Goal: Task Accomplishment & Management: Manage account settings

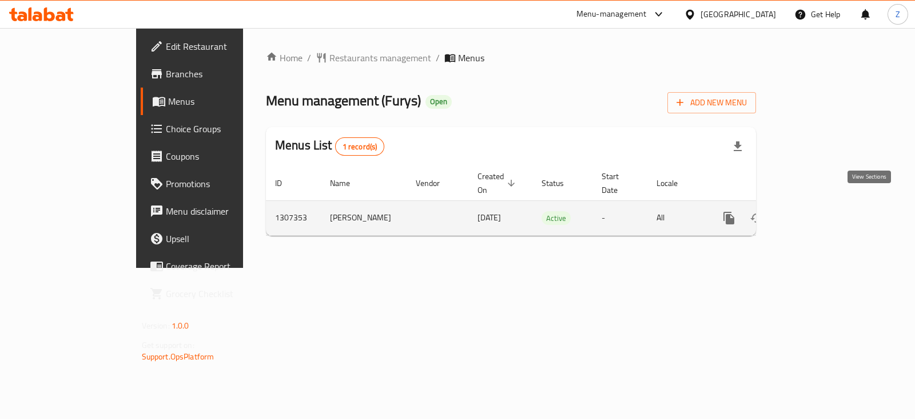
click at [818, 211] on icon "enhanced table" at bounding box center [812, 218] width 14 height 14
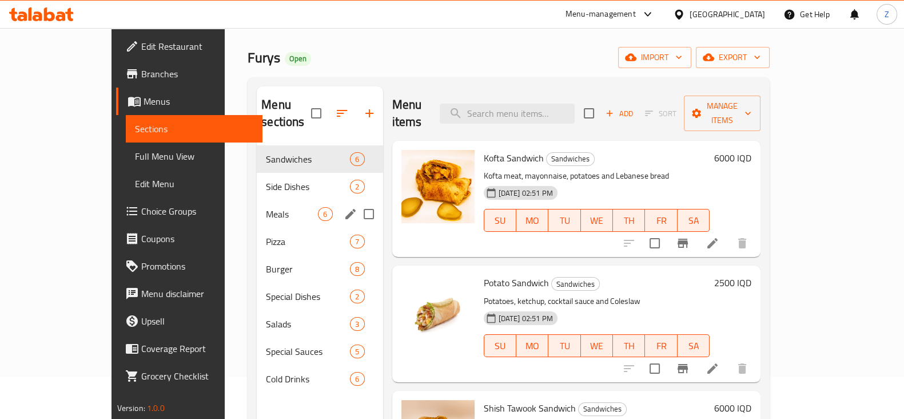
scroll to position [71, 0]
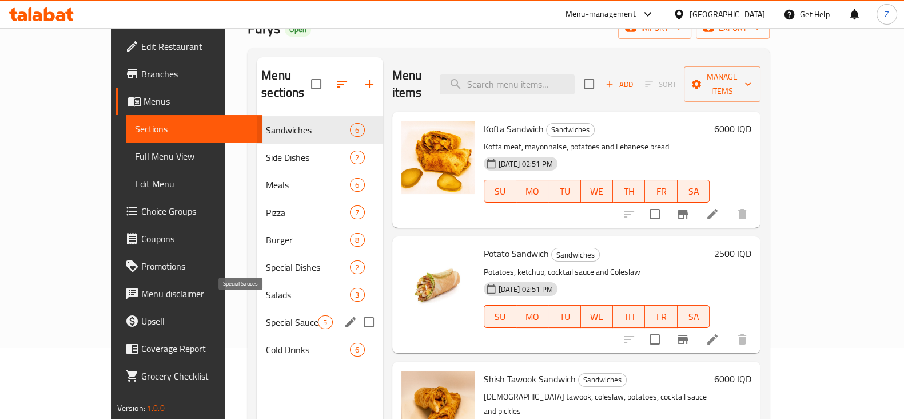
click at [266, 315] on span "Special Sauces" at bounding box center [292, 322] width 52 height 14
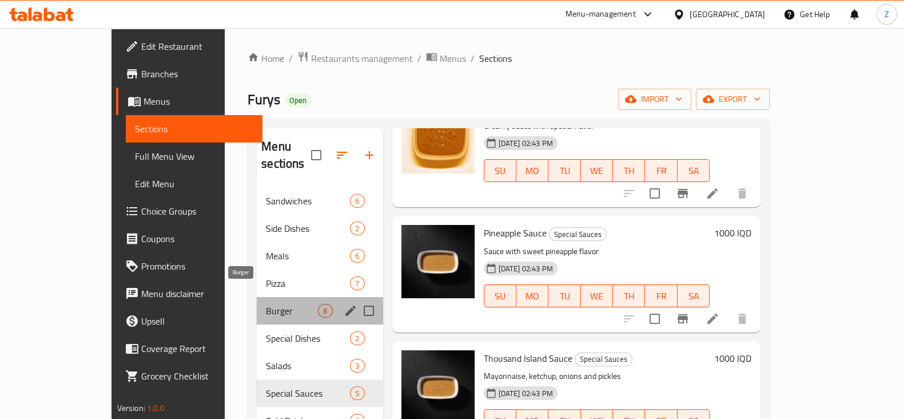
click at [266, 304] on span "Burger" at bounding box center [292, 311] width 52 height 14
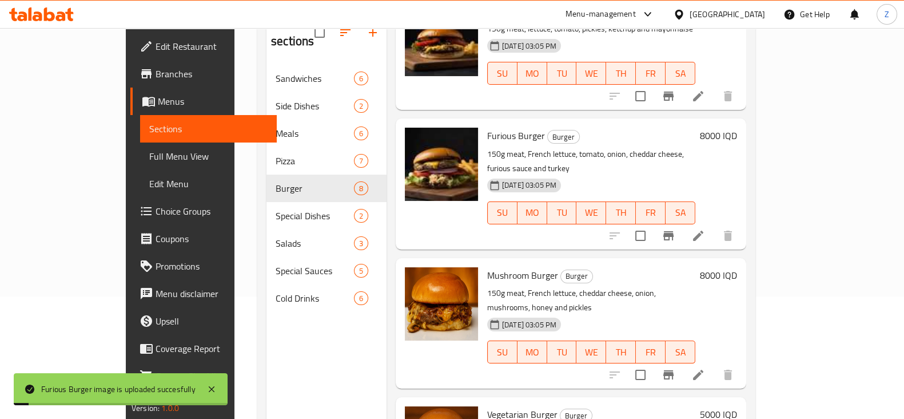
scroll to position [160, 0]
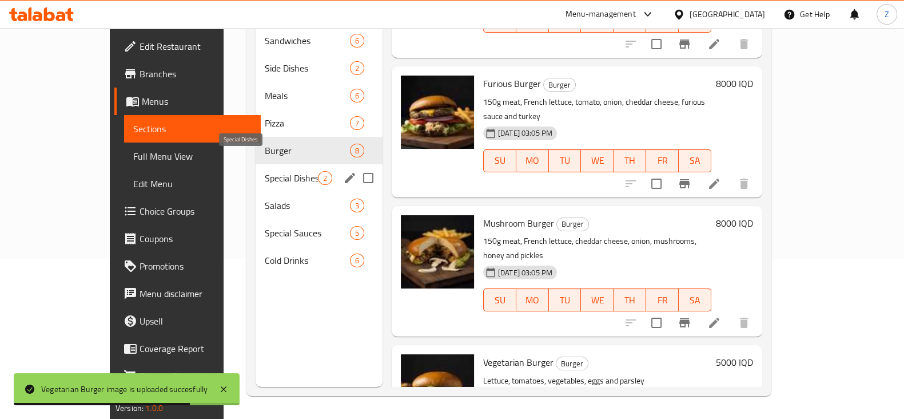
click at [265, 171] on span "Special Dishes" at bounding box center [291, 178] width 53 height 14
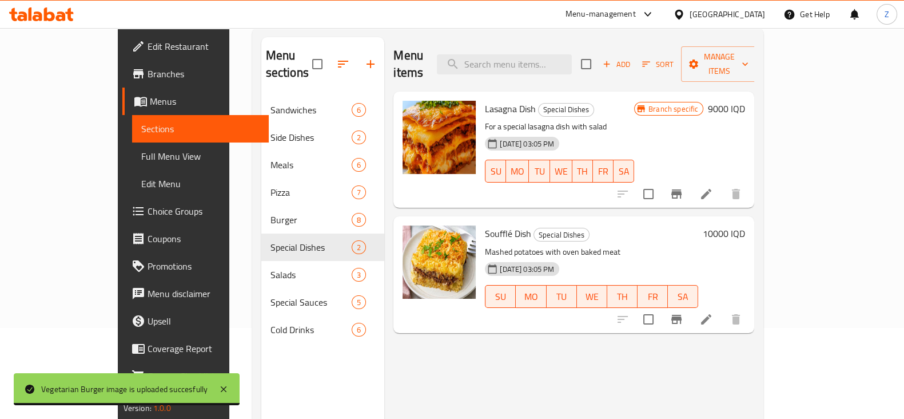
scroll to position [89, 0]
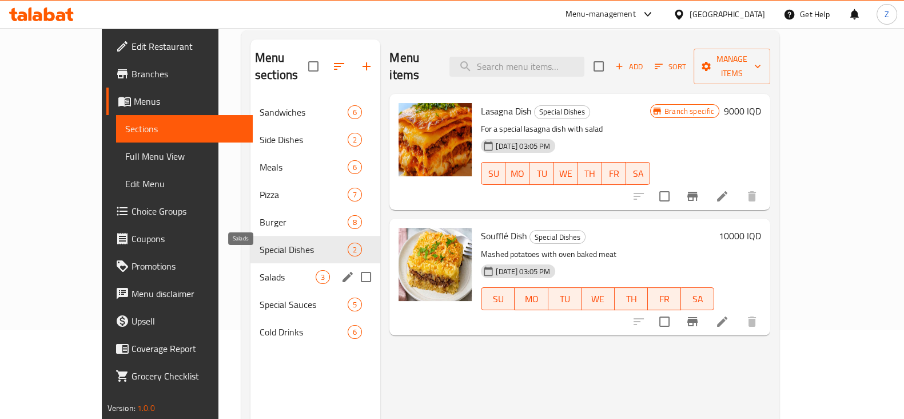
click at [260, 270] on span "Salads" at bounding box center [288, 277] width 56 height 14
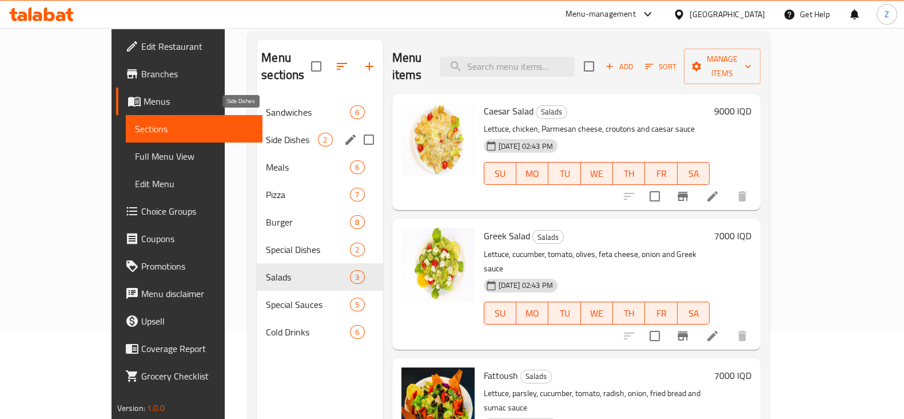
click at [266, 133] on span "Side Dishes" at bounding box center [292, 140] width 52 height 14
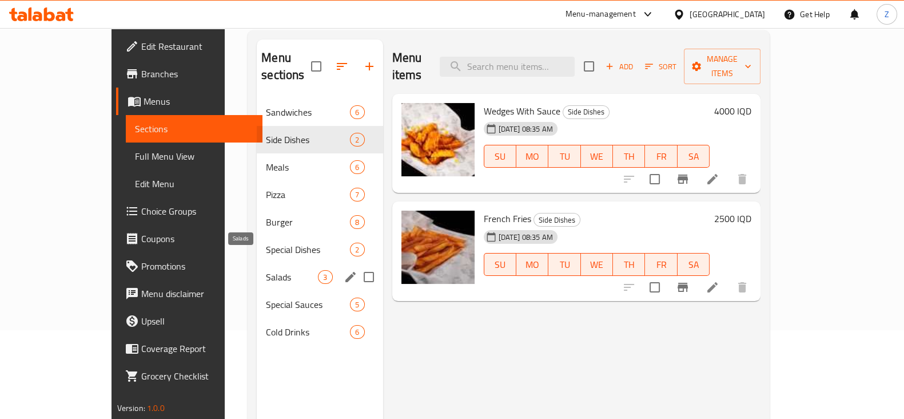
click at [266, 270] on span "Salads" at bounding box center [292, 277] width 52 height 14
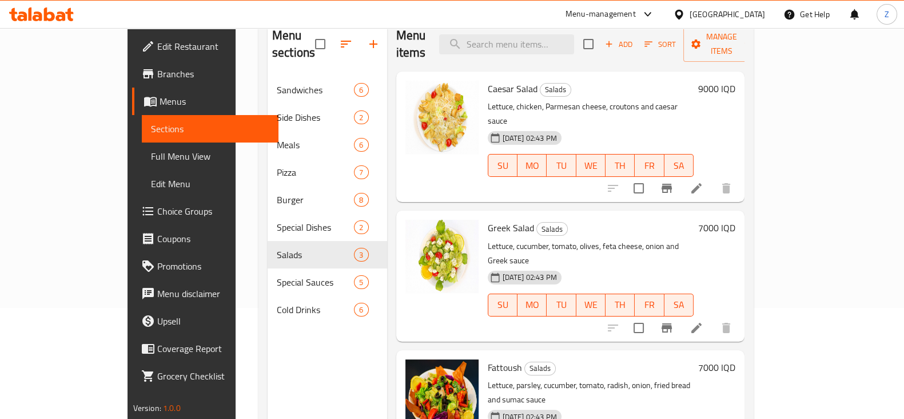
scroll to position [89, 0]
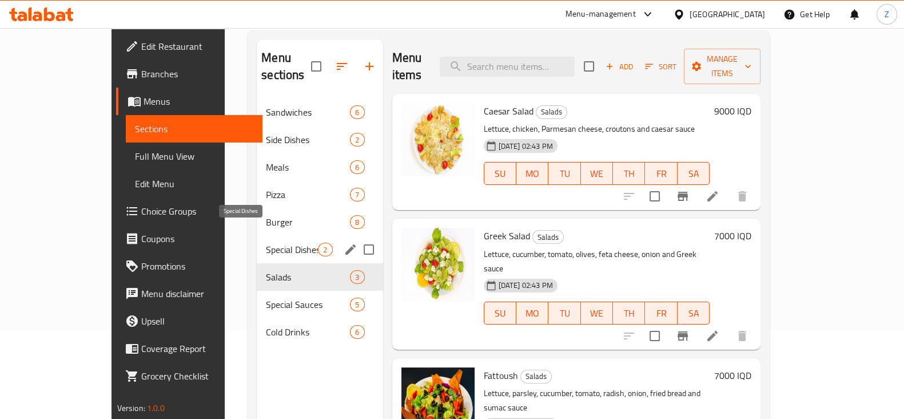
click at [266, 242] on span "Special Dishes" at bounding box center [292, 249] width 52 height 14
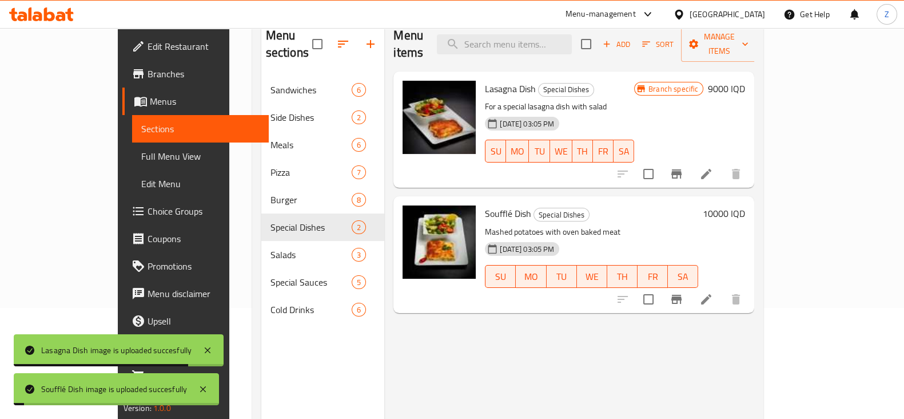
scroll to position [89, 0]
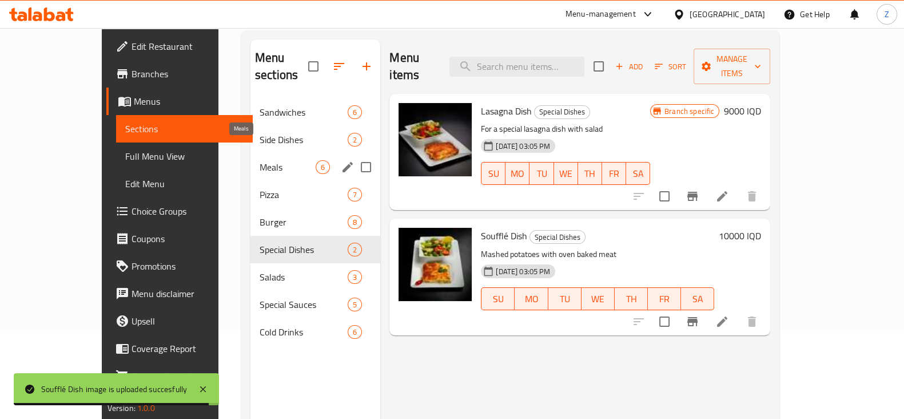
click at [260, 160] on span "Meals" at bounding box center [288, 167] width 56 height 14
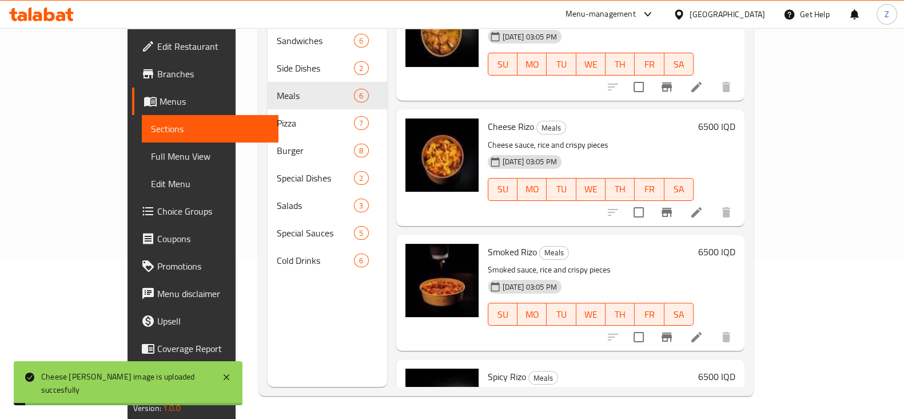
scroll to position [359, 0]
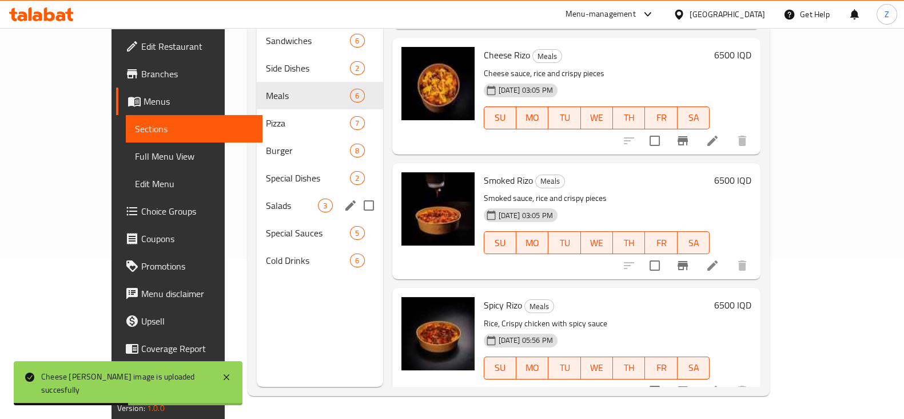
click at [257, 192] on div "Salads 3" at bounding box center [320, 205] width 126 height 27
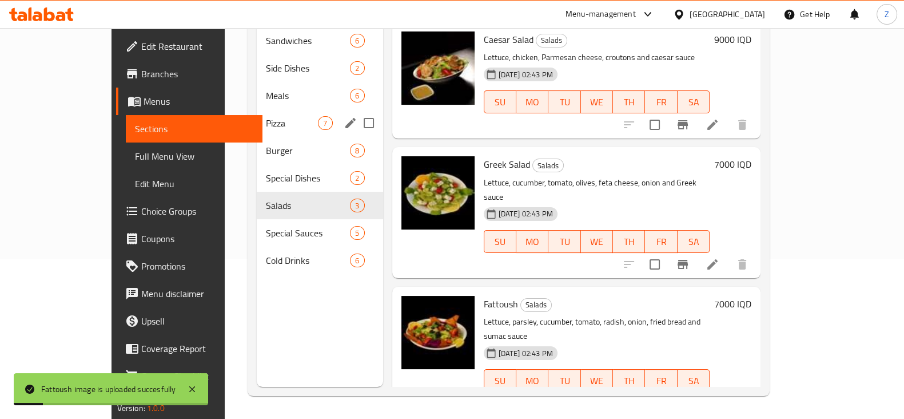
scroll to position [89, 0]
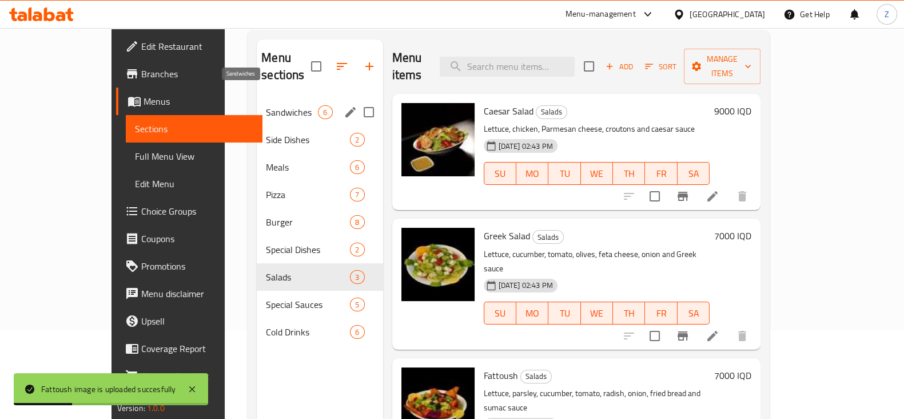
click at [266, 105] on span "Sandwiches" at bounding box center [292, 112] width 52 height 14
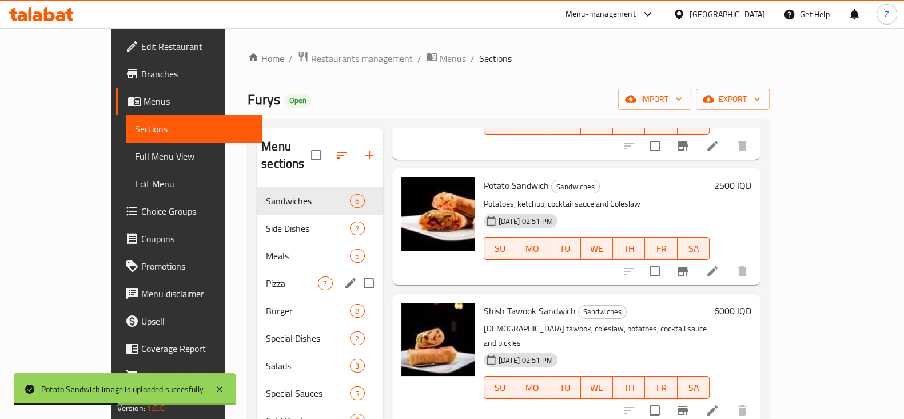
scroll to position [142, 0]
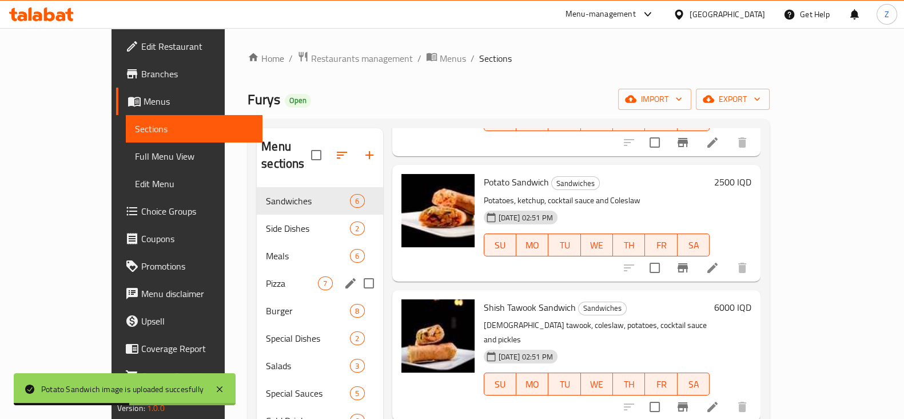
click at [257, 273] on div "Pizza 7" at bounding box center [320, 282] width 126 height 27
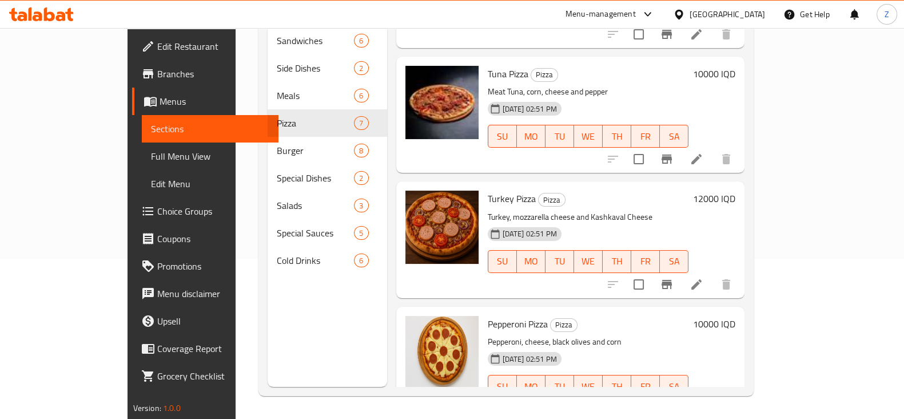
scroll to position [484, 0]
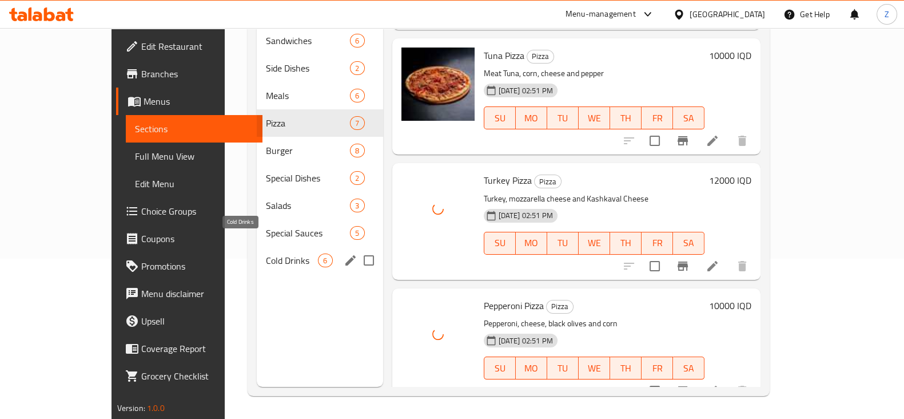
click at [266, 253] on span "Cold Drinks" at bounding box center [292, 260] width 52 height 14
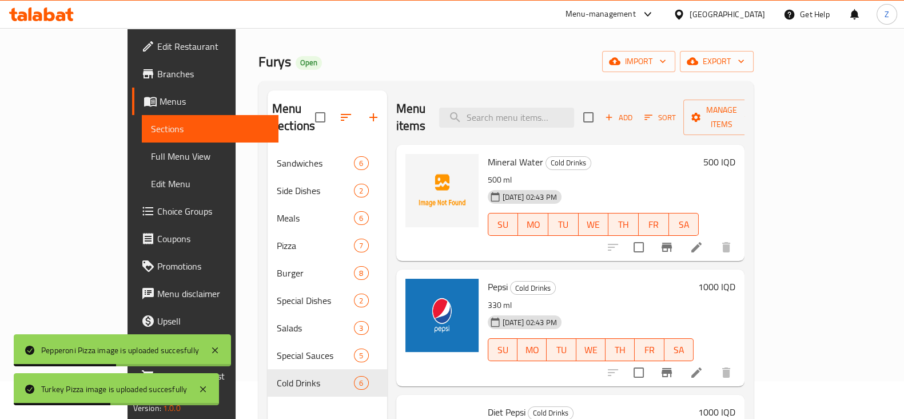
scroll to position [17, 0]
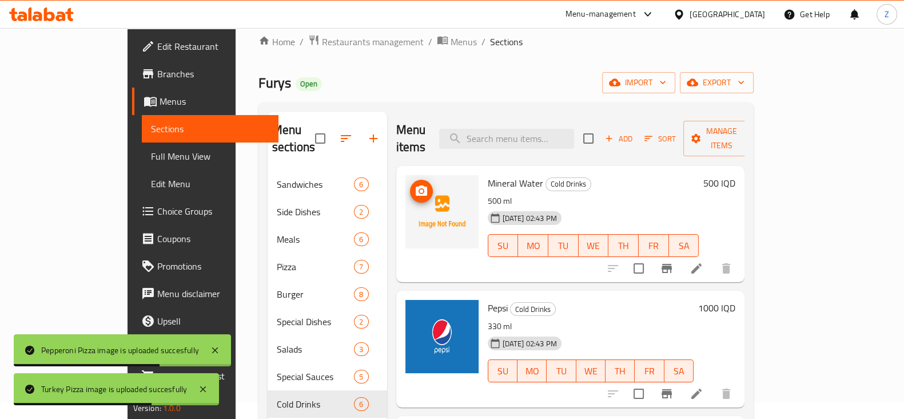
click at [415, 184] on icon "upload picture" at bounding box center [422, 191] width 14 height 14
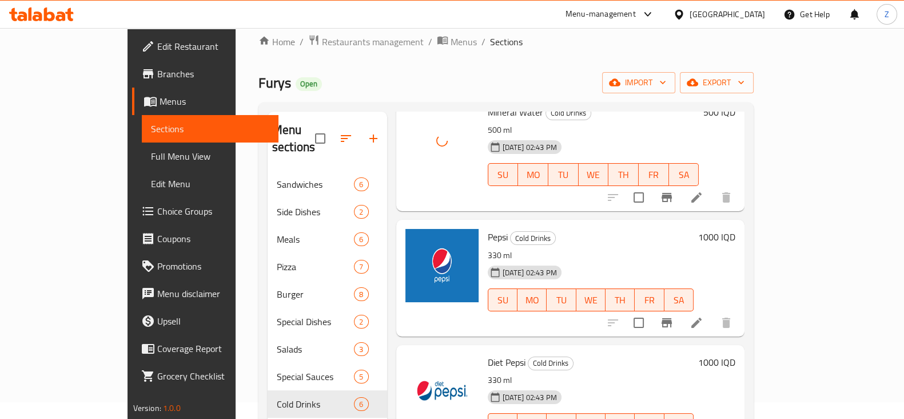
scroll to position [142, 0]
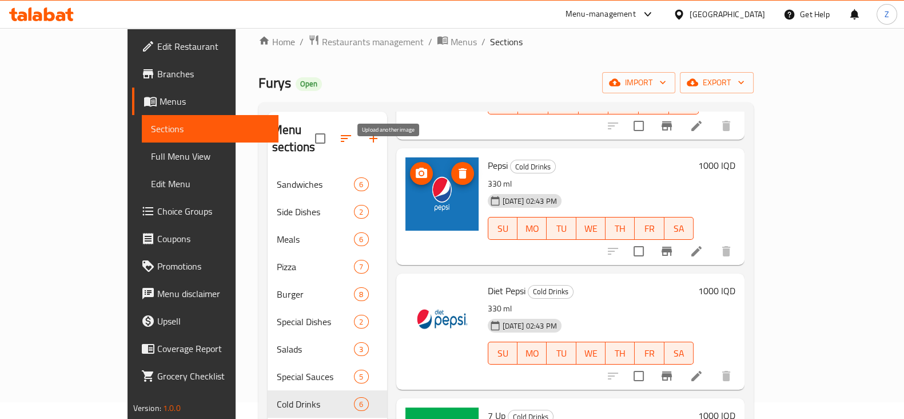
click at [416, 168] on icon "upload picture" at bounding box center [421, 173] width 11 height 10
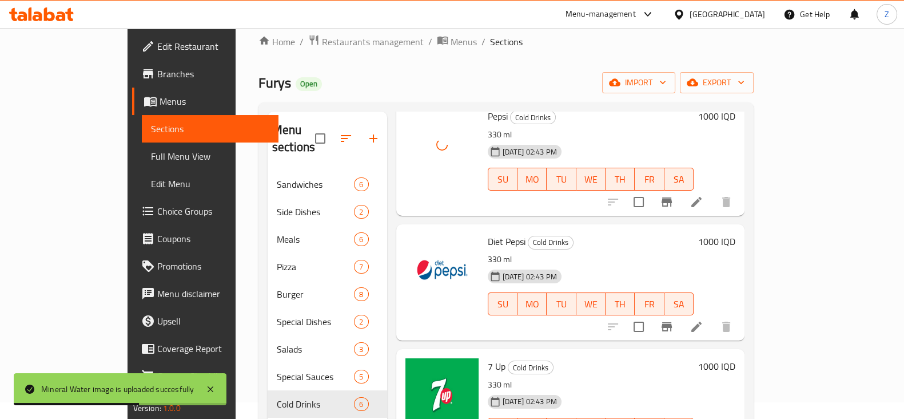
scroll to position [214, 0]
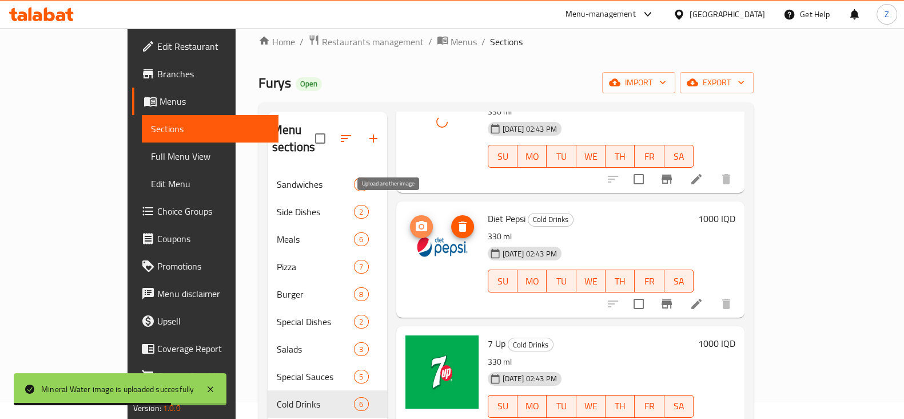
click at [415, 220] on icon "upload picture" at bounding box center [422, 227] width 14 height 14
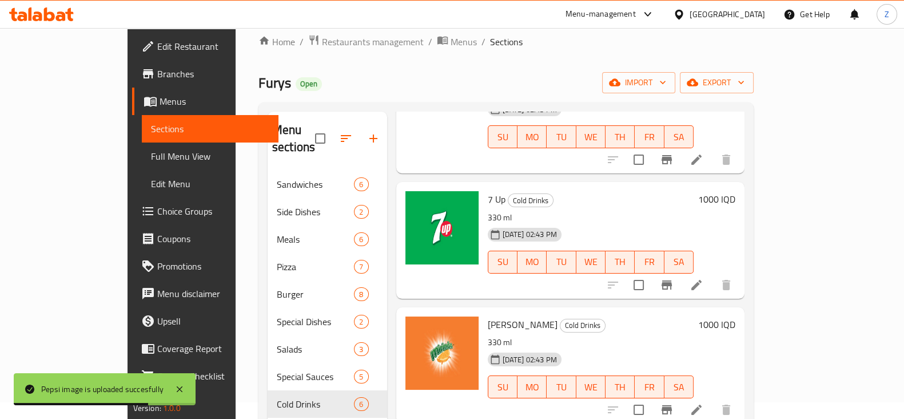
scroll to position [359, 0]
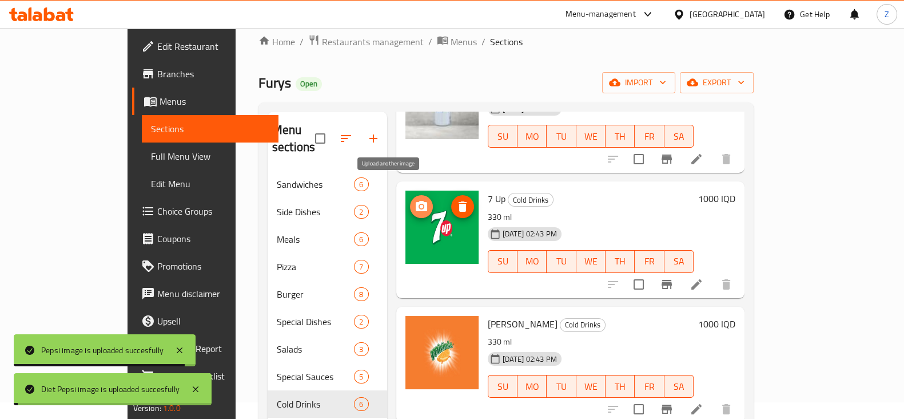
click at [415, 200] on icon "upload picture" at bounding box center [422, 207] width 14 height 14
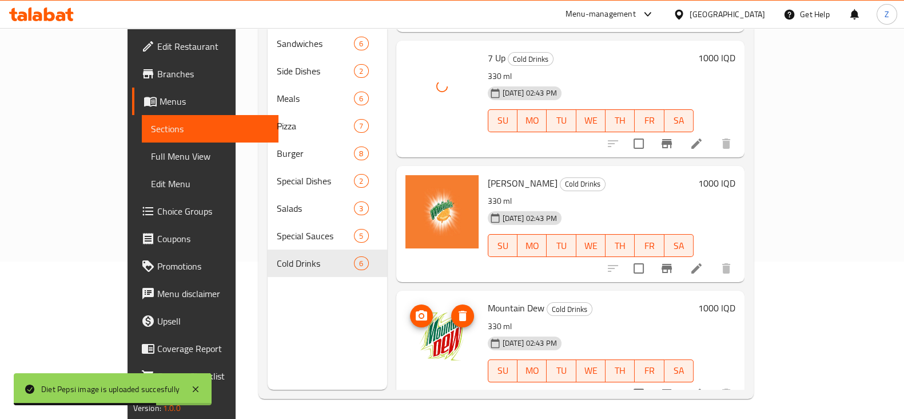
scroll to position [160, 0]
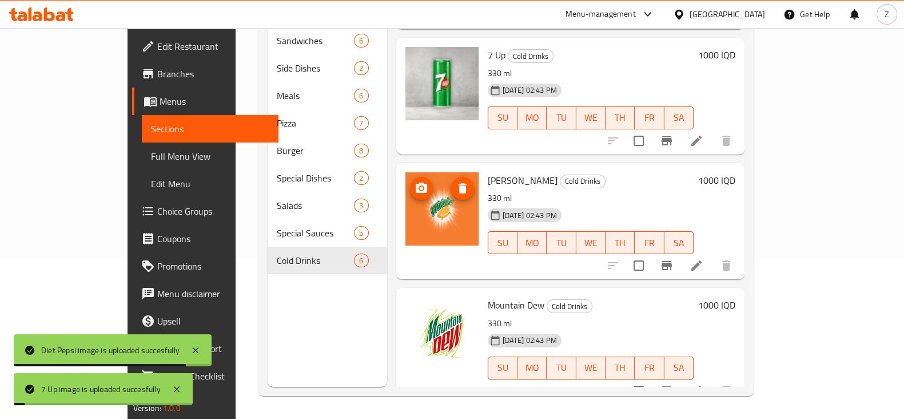
click at [416, 182] on icon "upload picture" at bounding box center [421, 187] width 11 height 10
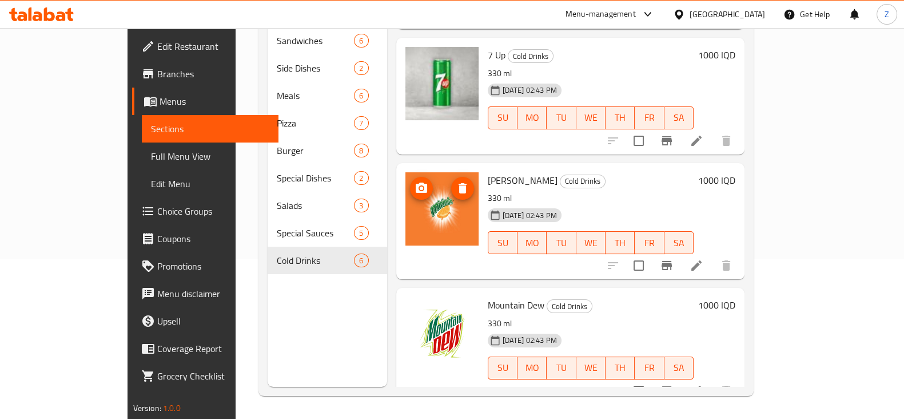
click at [416, 182] on icon "upload picture" at bounding box center [421, 187] width 11 height 10
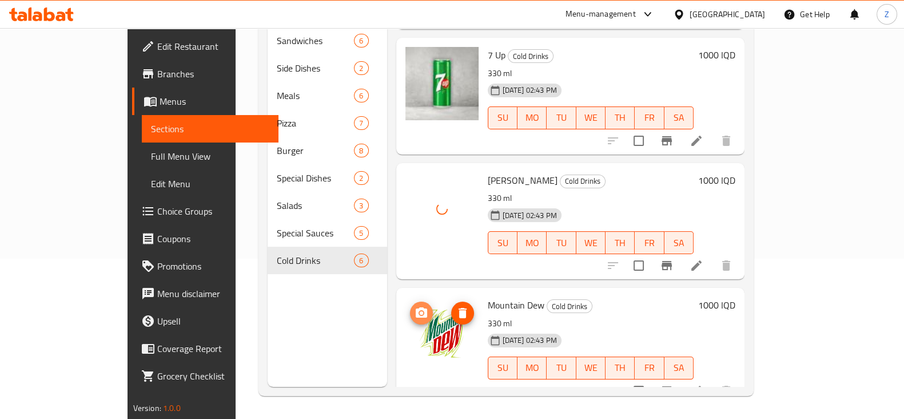
click at [416, 307] on icon "upload picture" at bounding box center [421, 312] width 11 height 10
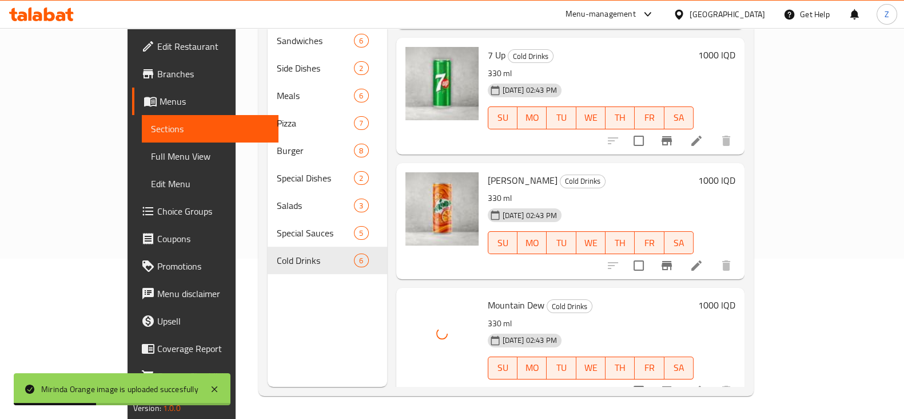
scroll to position [359, 0]
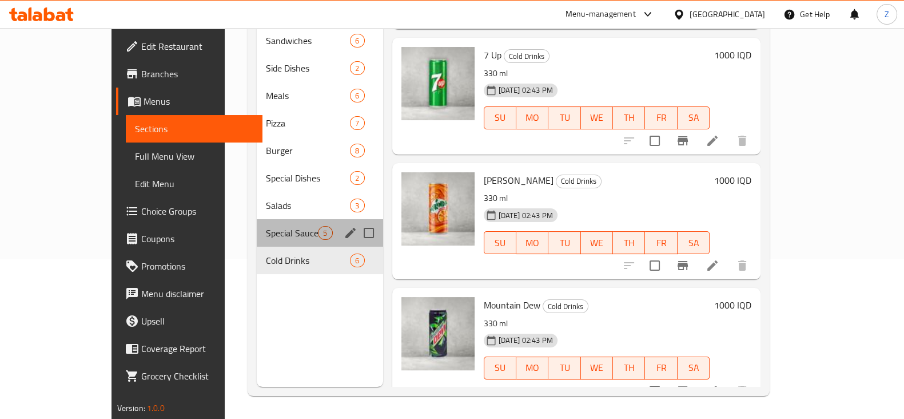
click at [257, 224] on div "Special Sauces 5" at bounding box center [320, 232] width 126 height 27
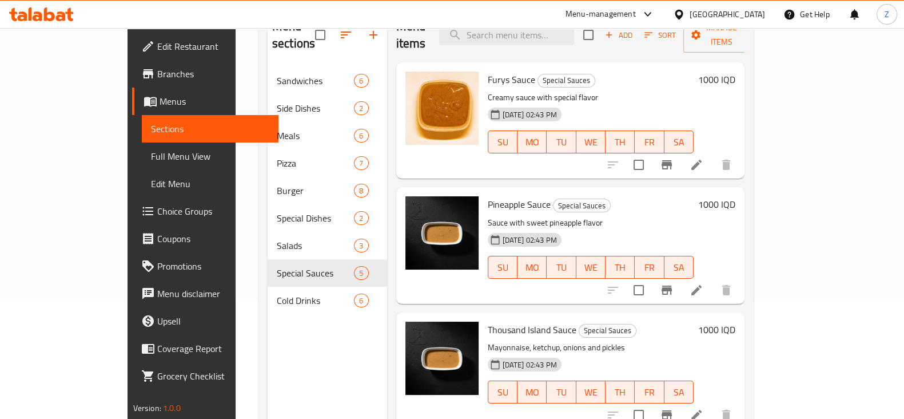
scroll to position [89, 0]
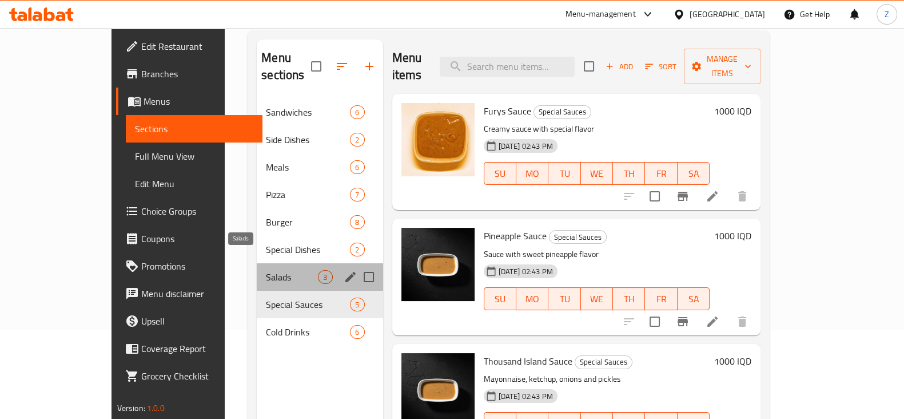
click at [266, 270] on span "Salads" at bounding box center [292, 277] width 52 height 14
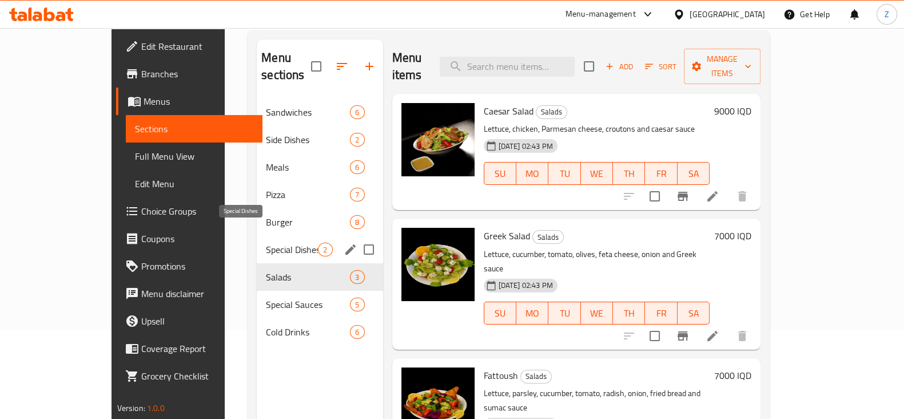
click at [266, 242] on span "Special Dishes" at bounding box center [292, 249] width 52 height 14
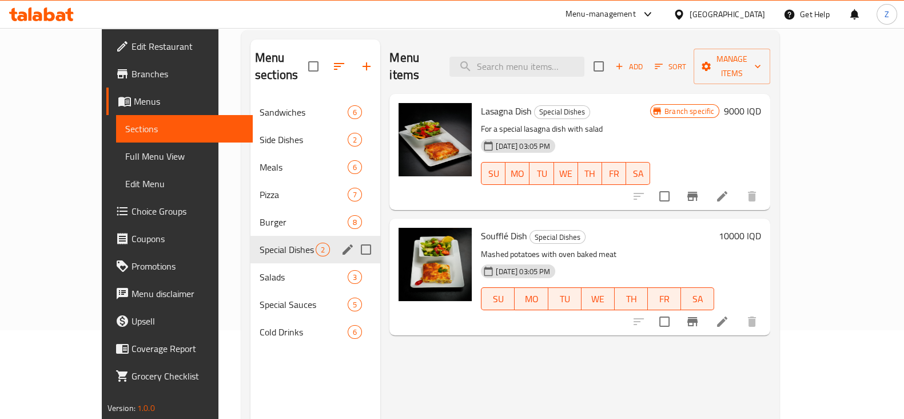
click at [260, 215] on span "Burger" at bounding box center [304, 222] width 88 height 14
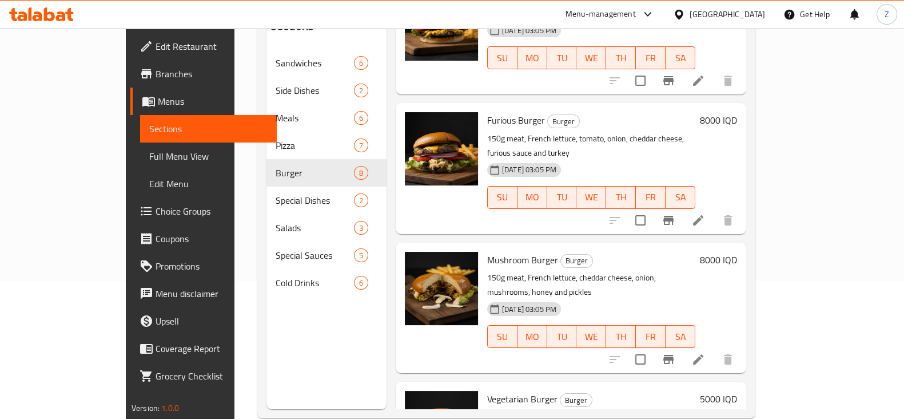
scroll to position [160, 0]
